Goal: Information Seeking & Learning: Understand process/instructions

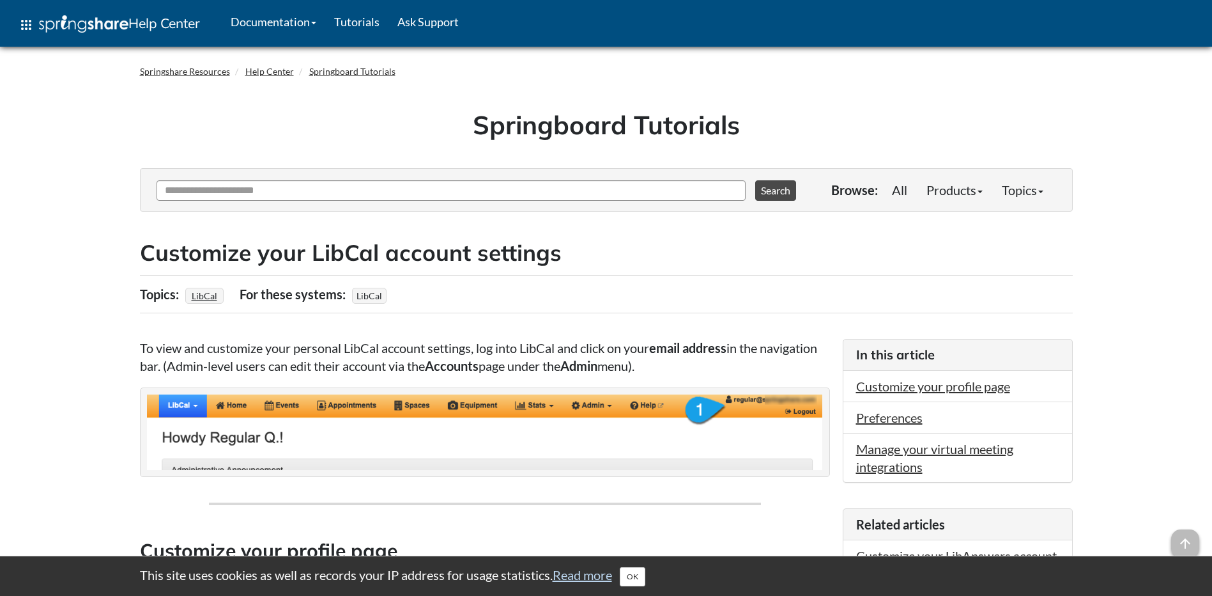
scroll to position [54, 0]
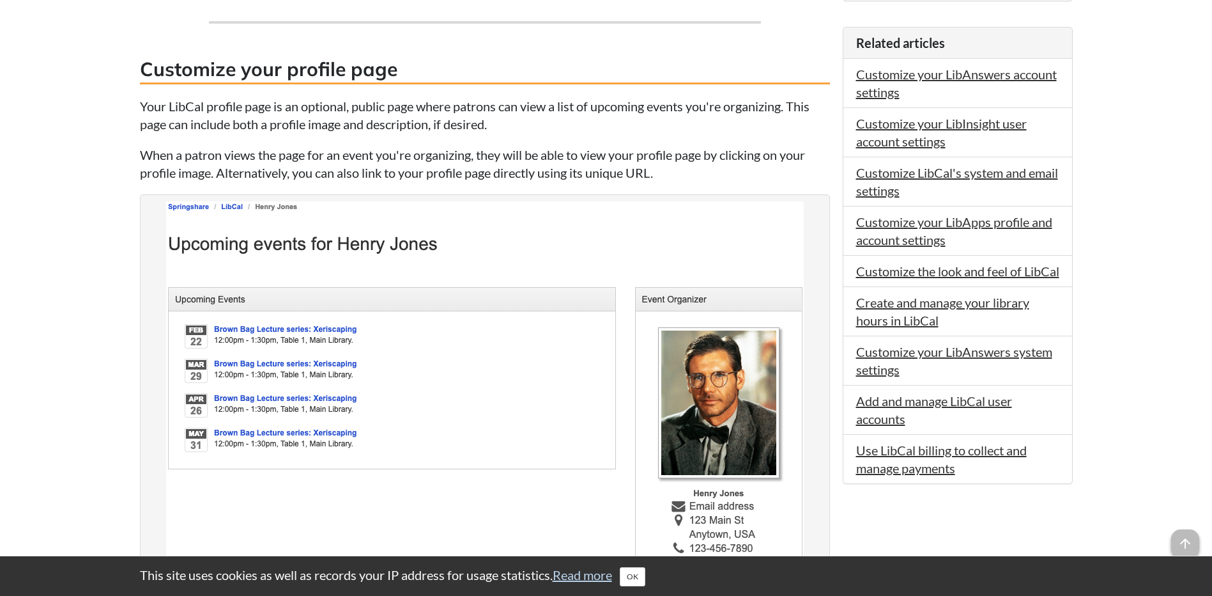
scroll to position [482, 0]
click at [803, 116] on link "Customize your LibInsight user account settings" at bounding box center [941, 131] width 171 height 33
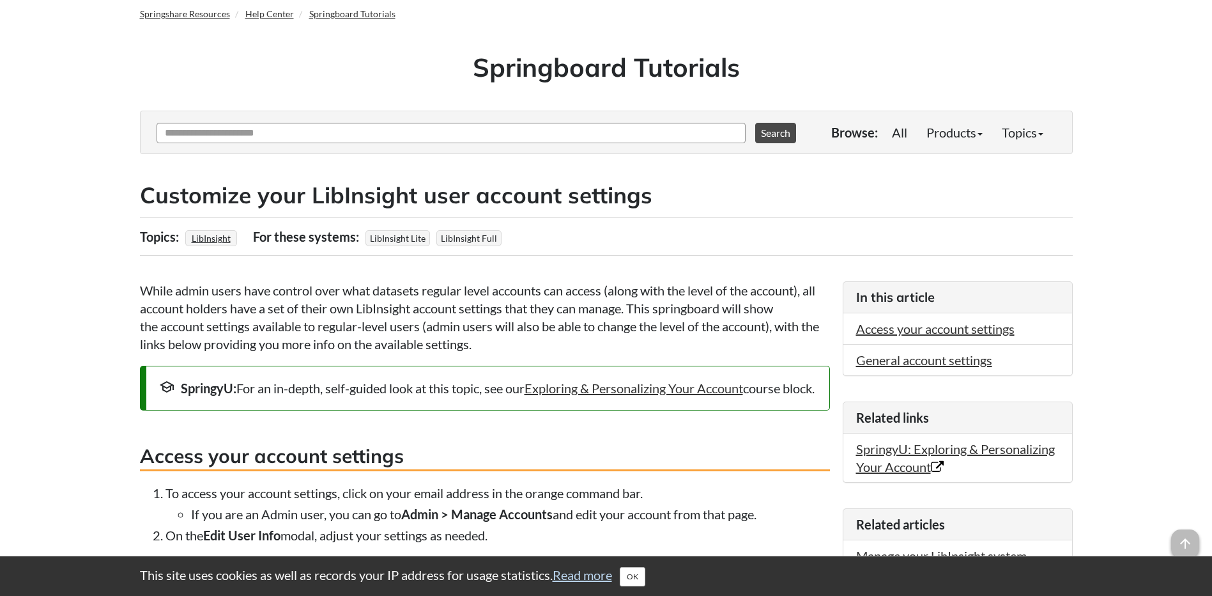
scroll to position [59, 0]
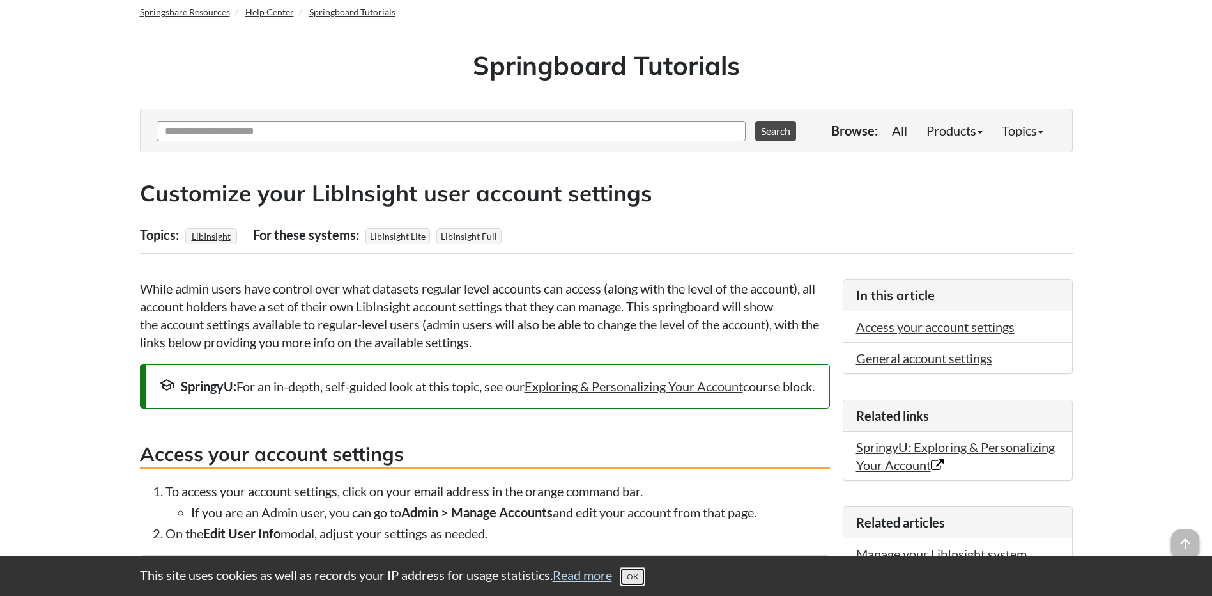
click at [640, 584] on button "OK" at bounding box center [633, 576] width 26 height 19
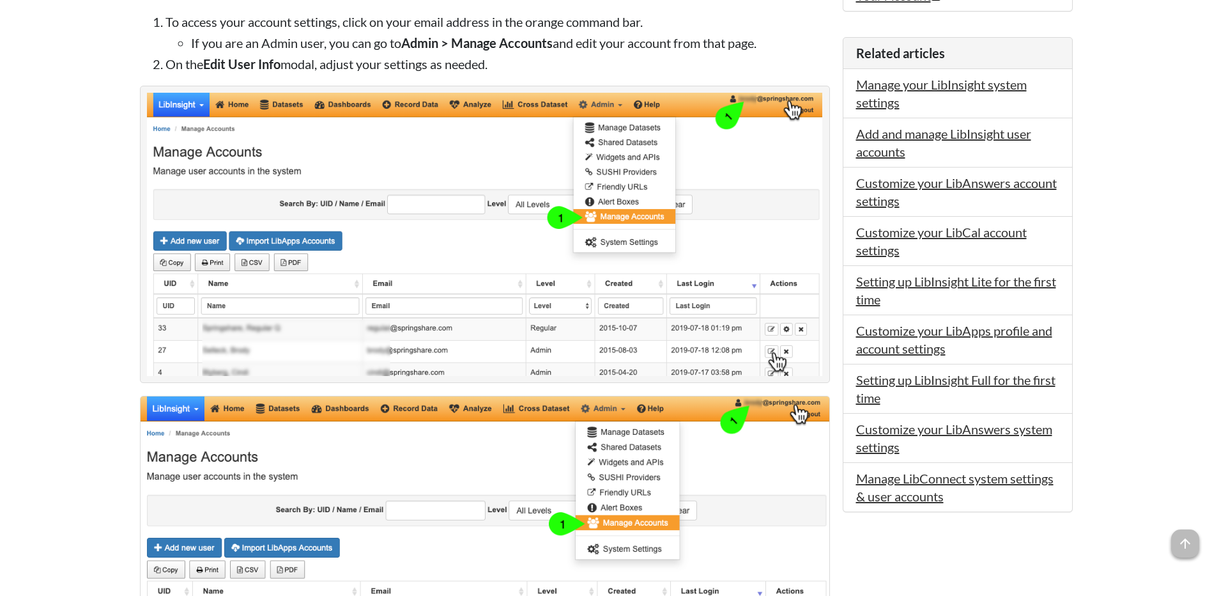
scroll to position [530, 0]
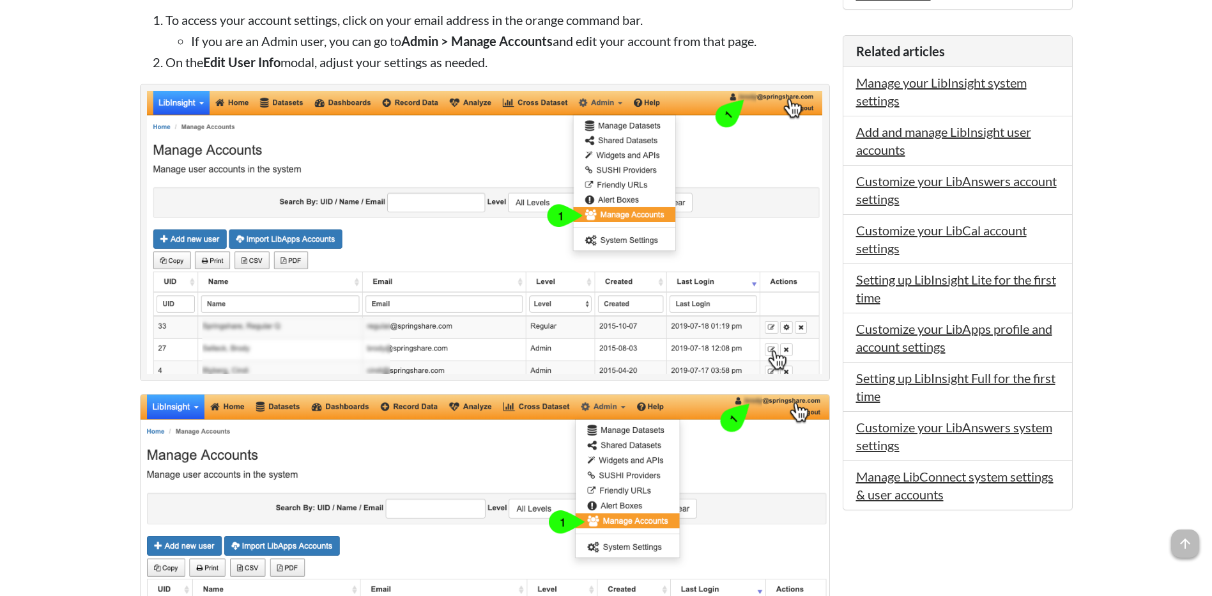
click at [359, 349] on img at bounding box center [485, 232] width 676 height 283
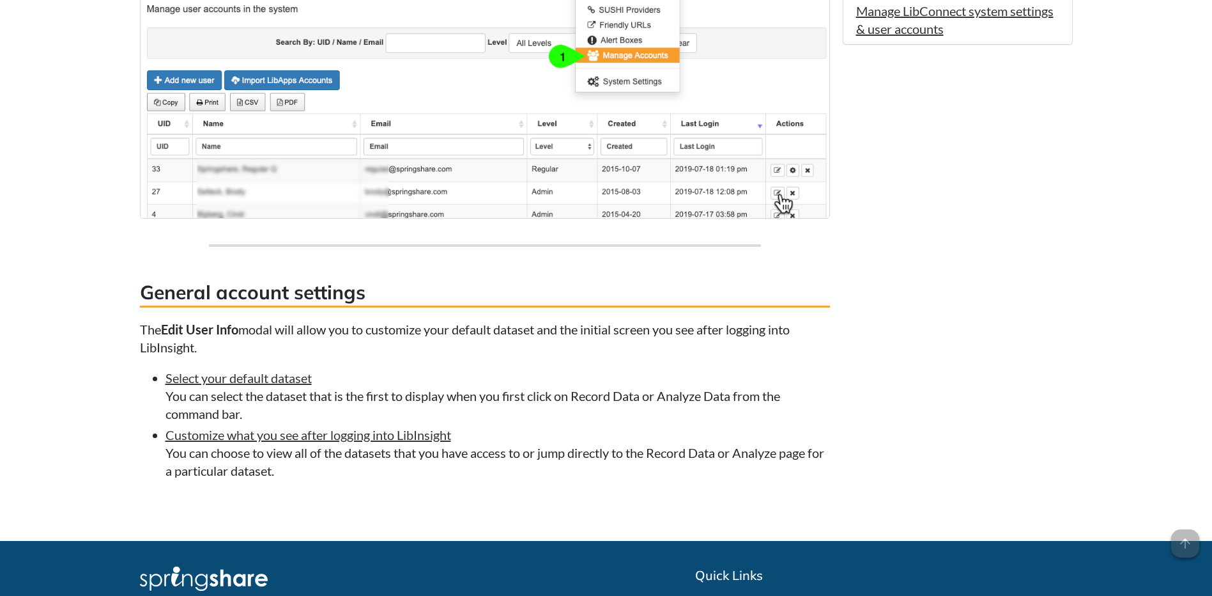
scroll to position [996, 0]
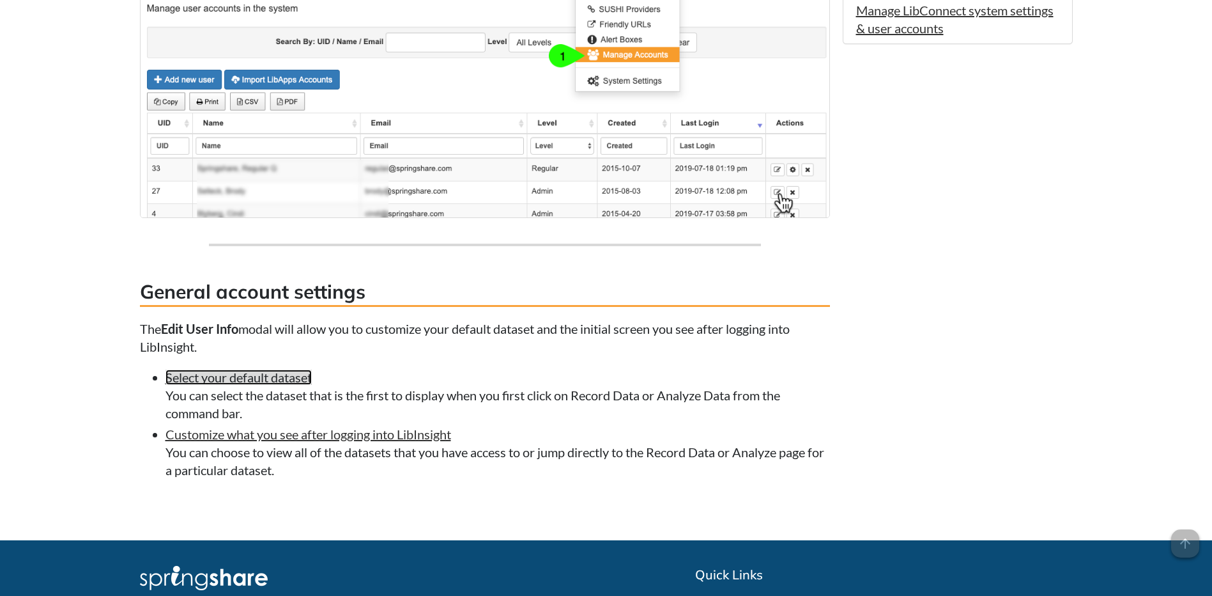
click at [236, 385] on link "Select your default dataset" at bounding box center [239, 376] width 146 height 15
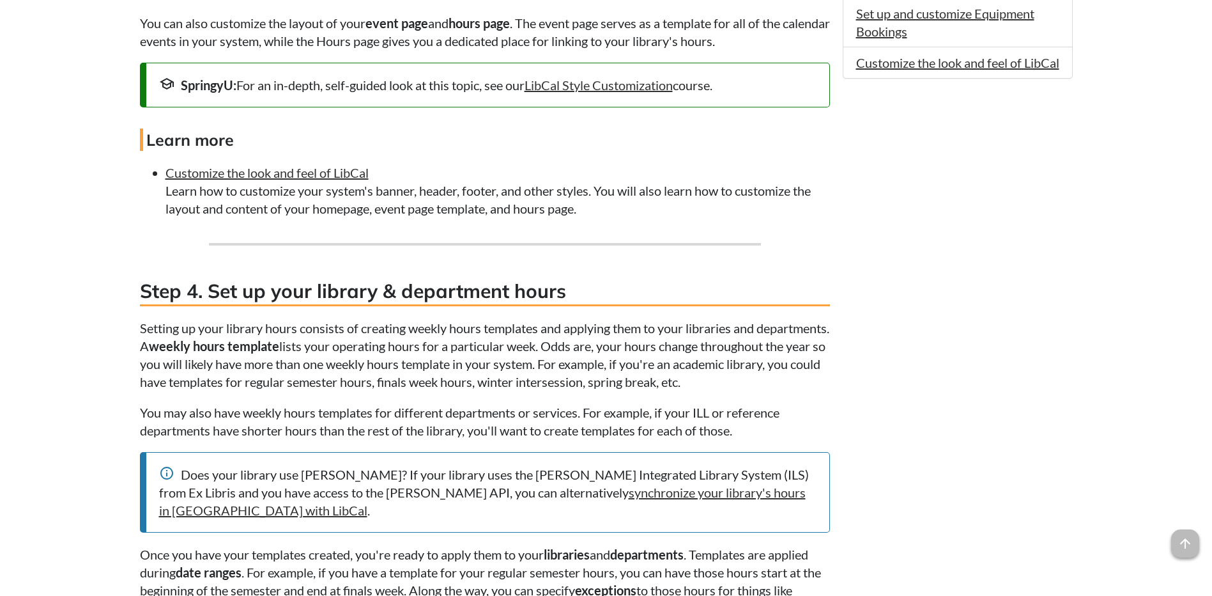
scroll to position [1534, 0]
click at [614, 93] on link "LibCal Style Customization" at bounding box center [599, 85] width 148 height 15
